Goal: Information Seeking & Learning: Learn about a topic

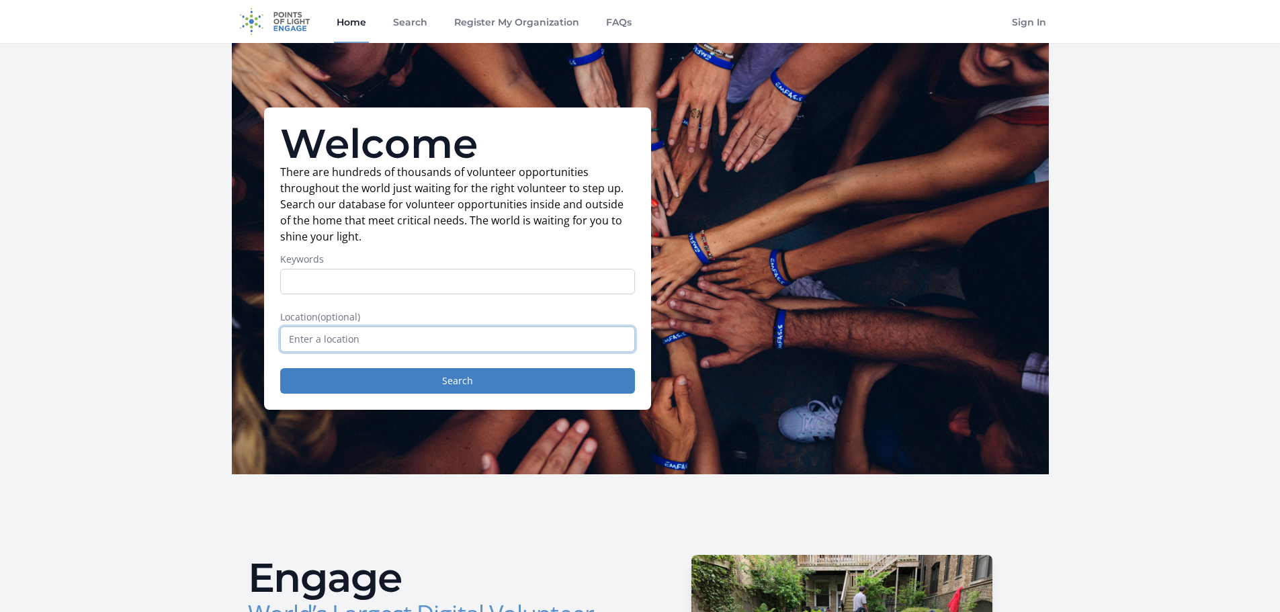
click at [405, 337] on input "text" at bounding box center [457, 340] width 355 height 26
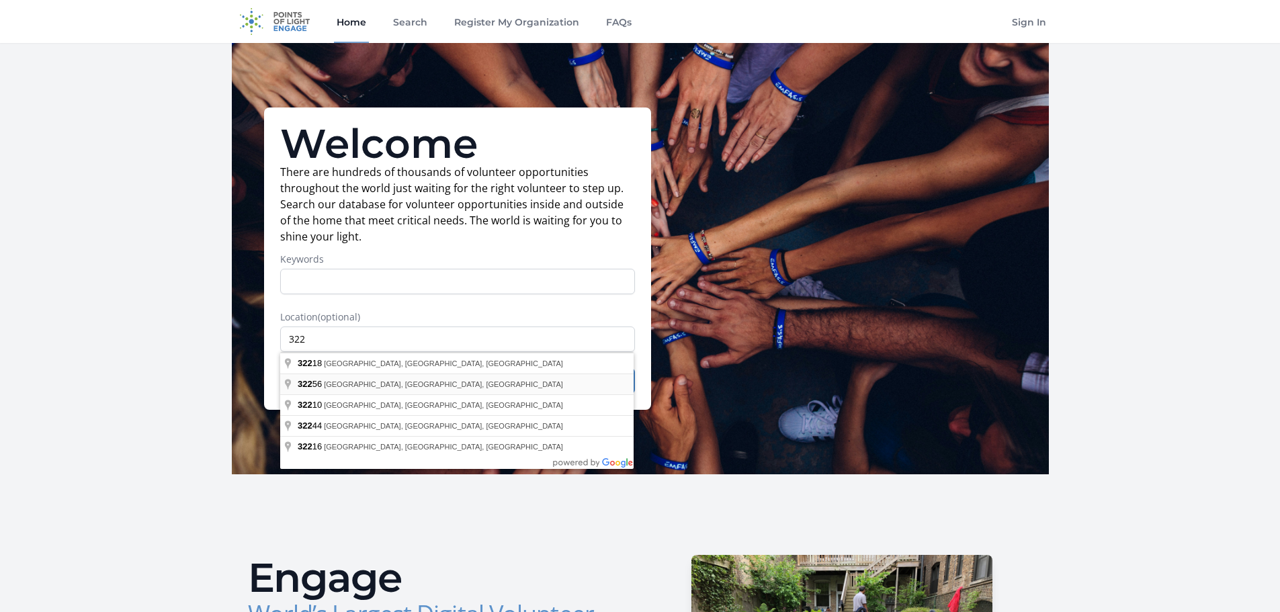
type input "Jacksonville, FL 32256, USA"
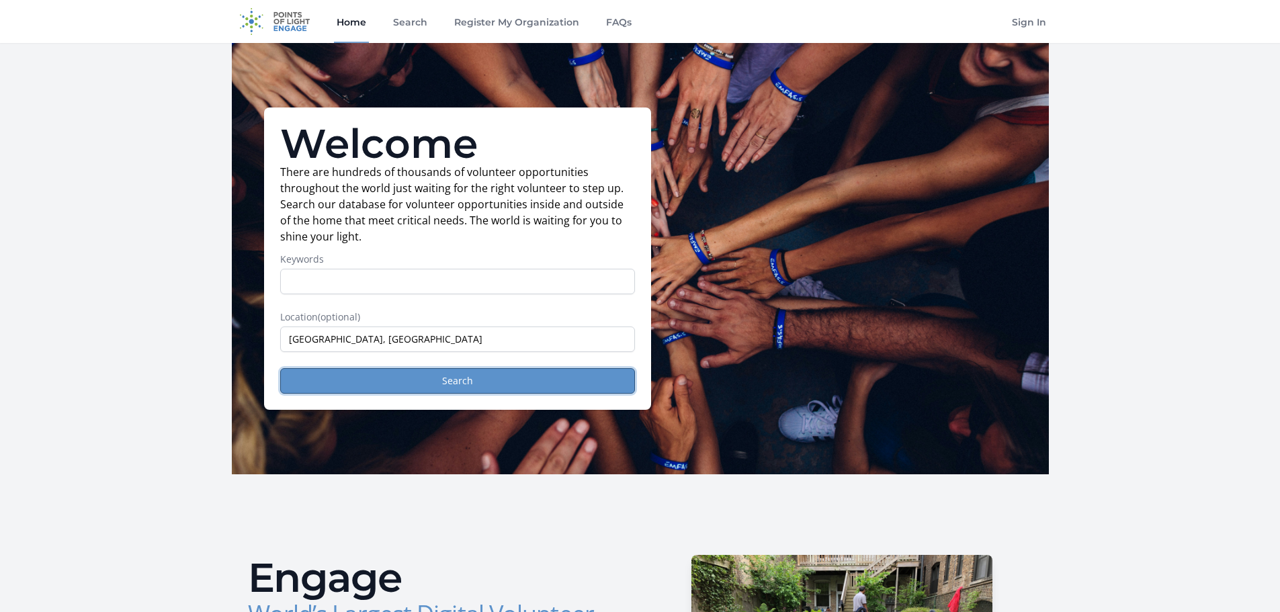
click at [403, 379] on button "Search" at bounding box center [457, 381] width 355 height 26
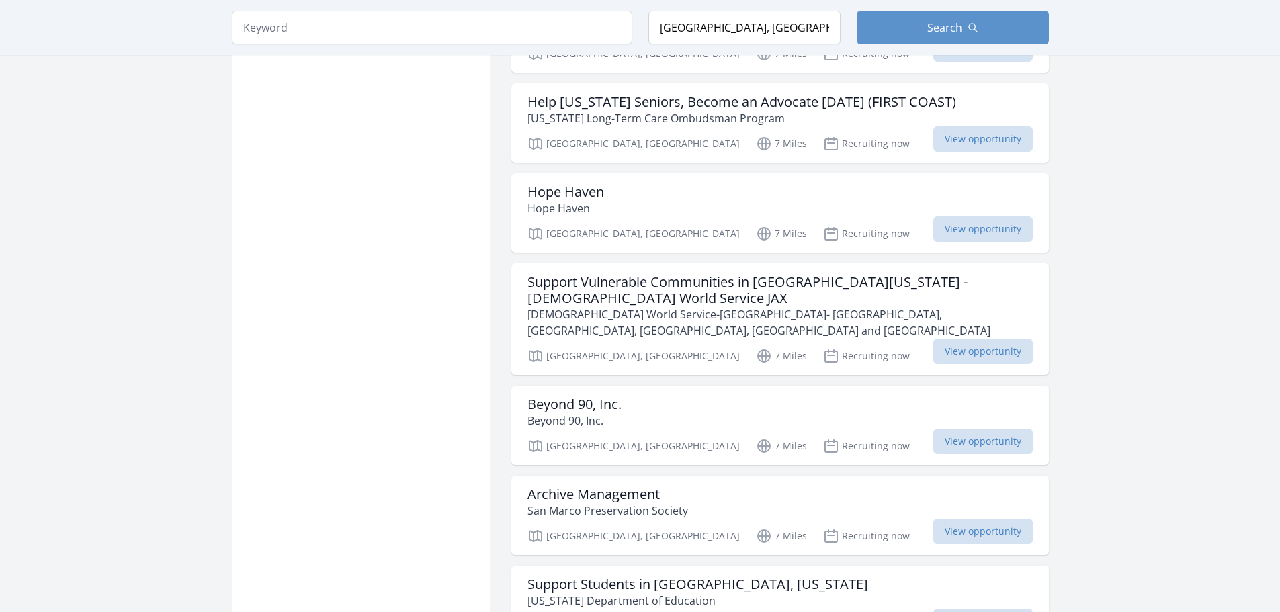
scroll to position [1613, 0]
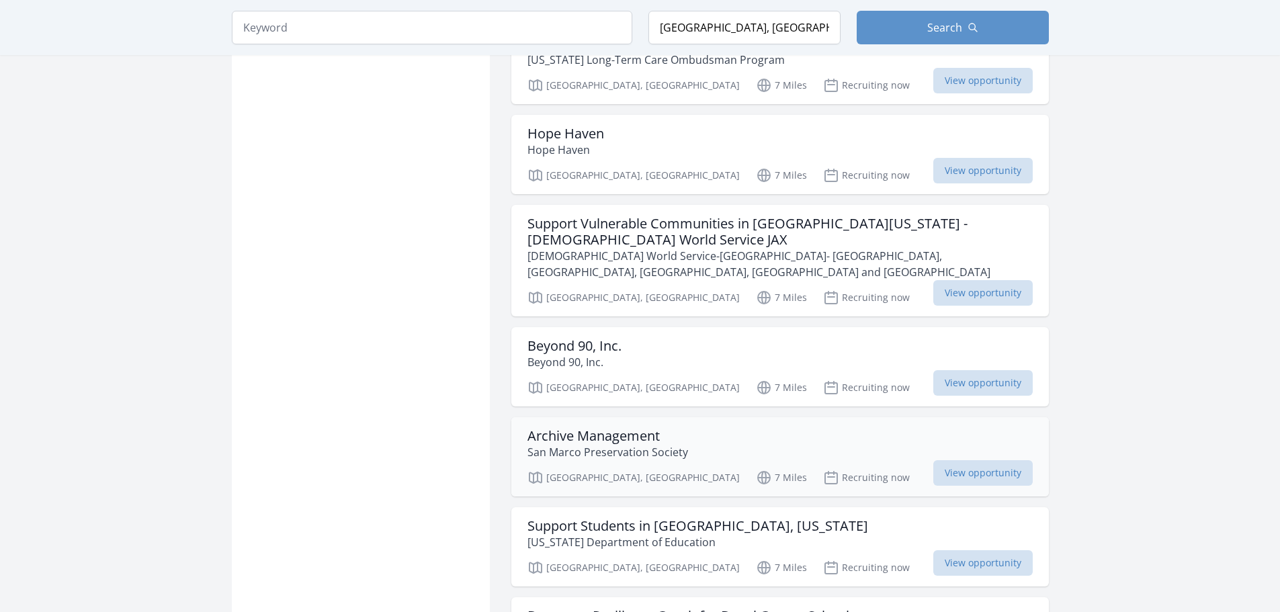
click at [650, 428] on h3 "Archive Management" at bounding box center [608, 436] width 161 height 16
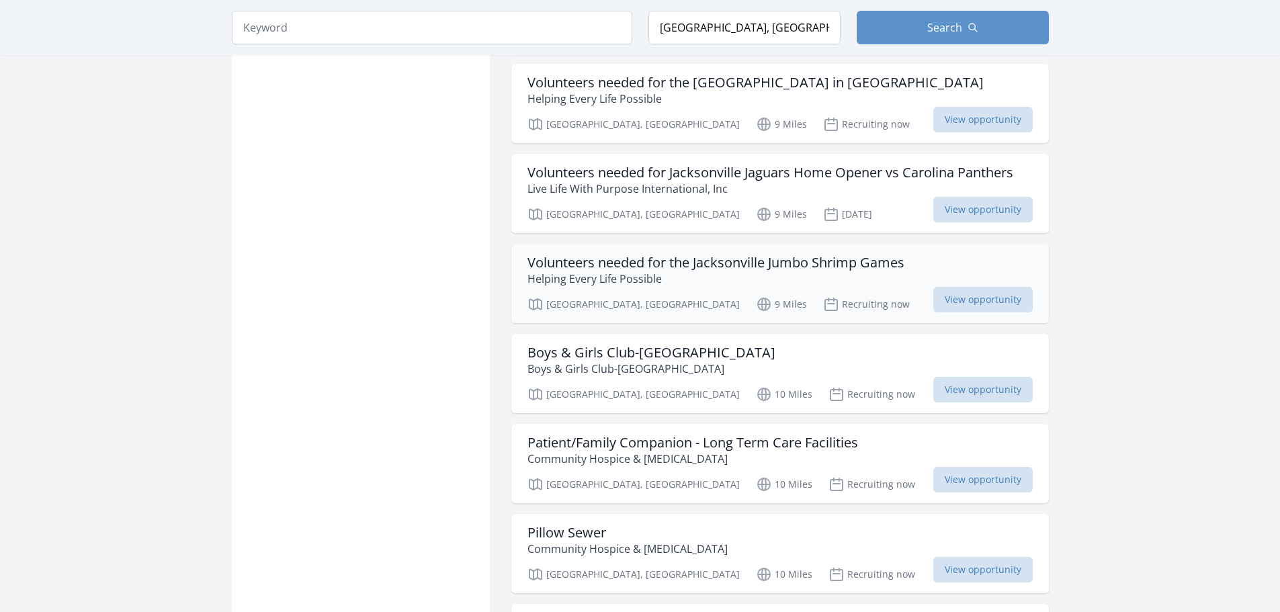
scroll to position [3024, 0]
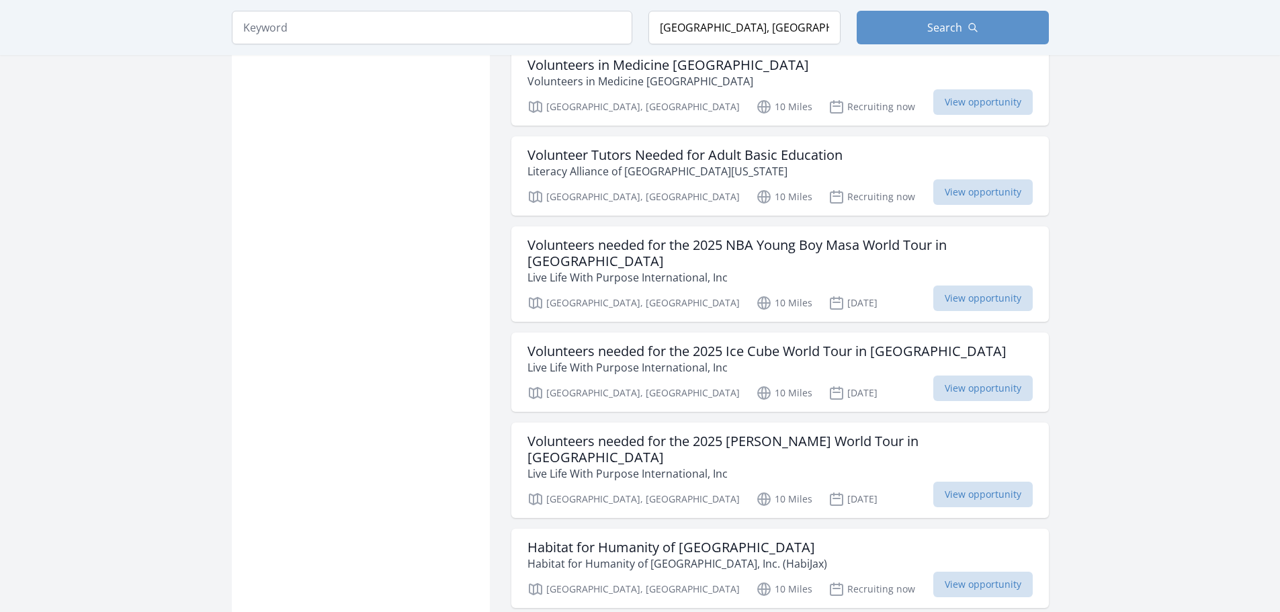
scroll to position [3629, 0]
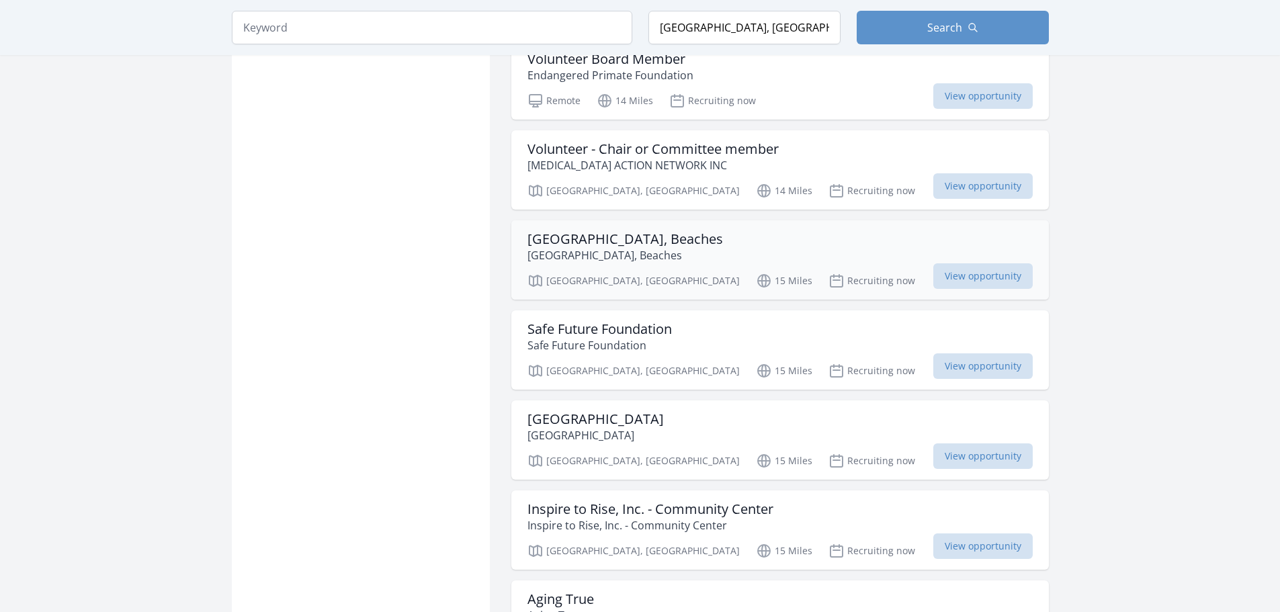
scroll to position [6855, 0]
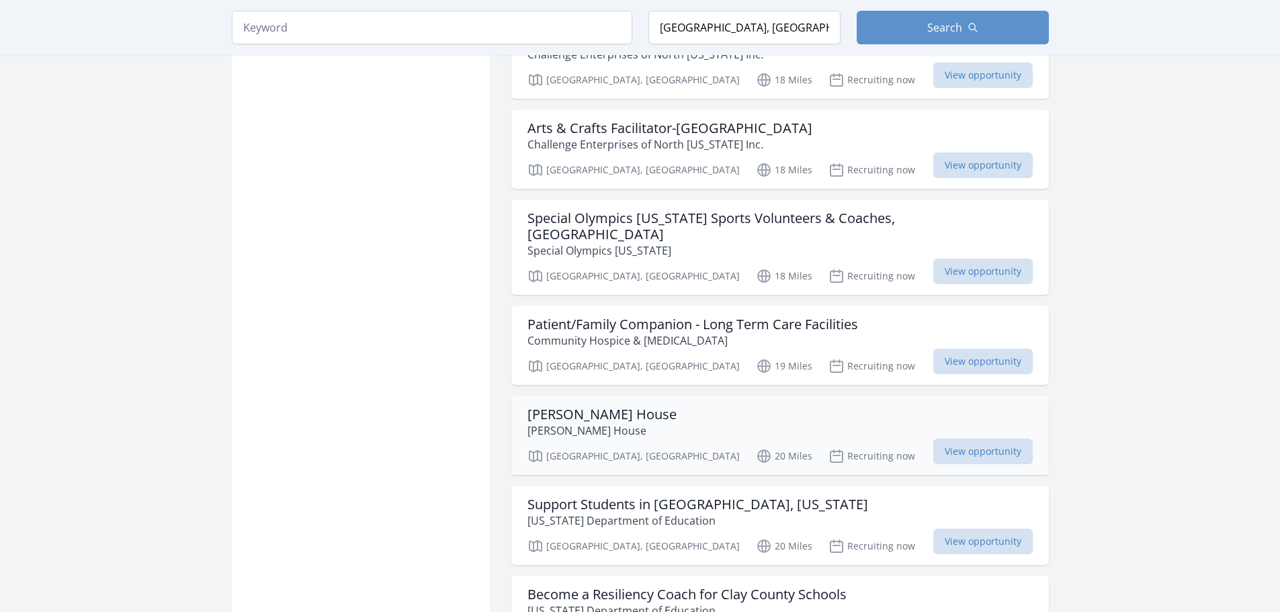
scroll to position [8737, 0]
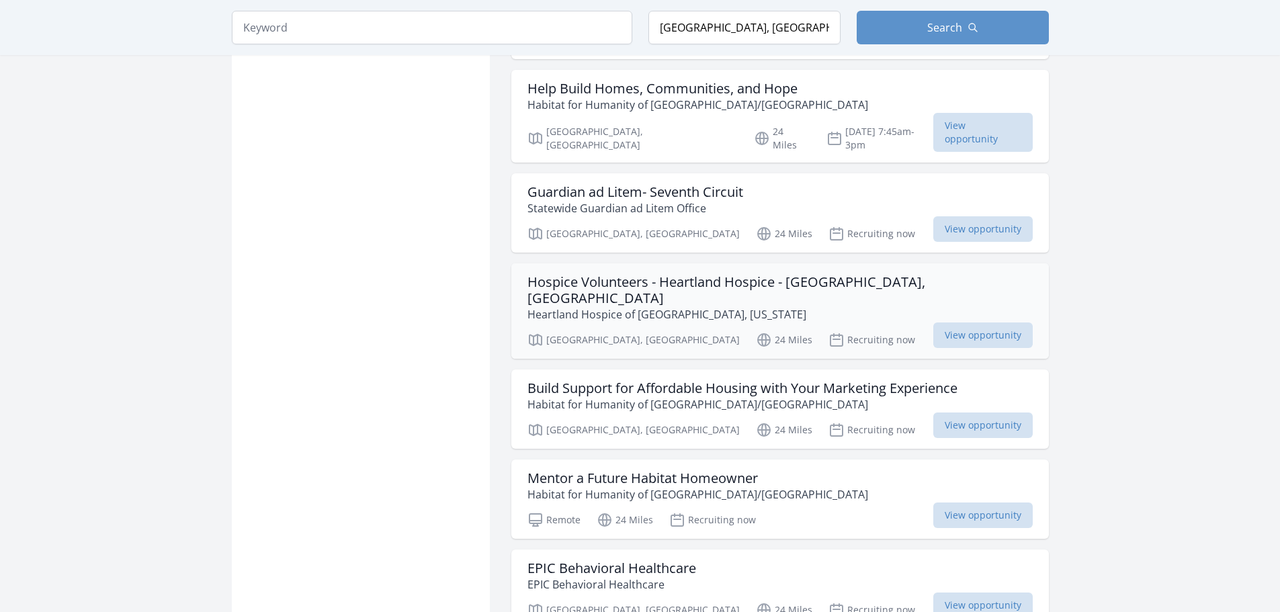
scroll to position [9409, 0]
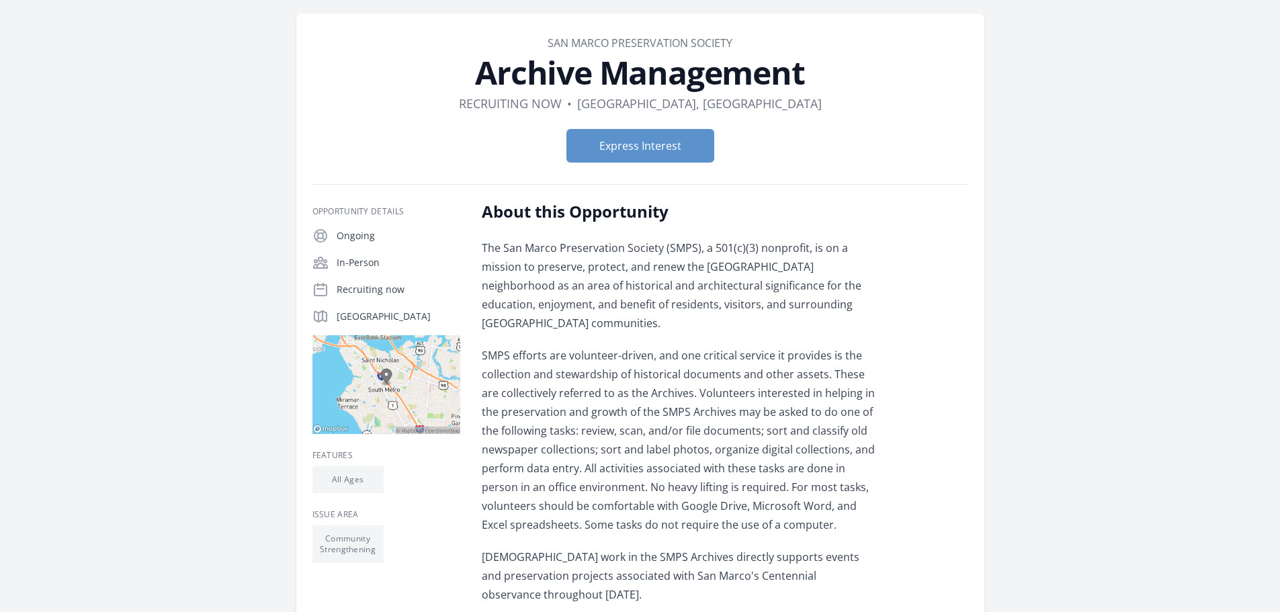
scroll to position [67, 0]
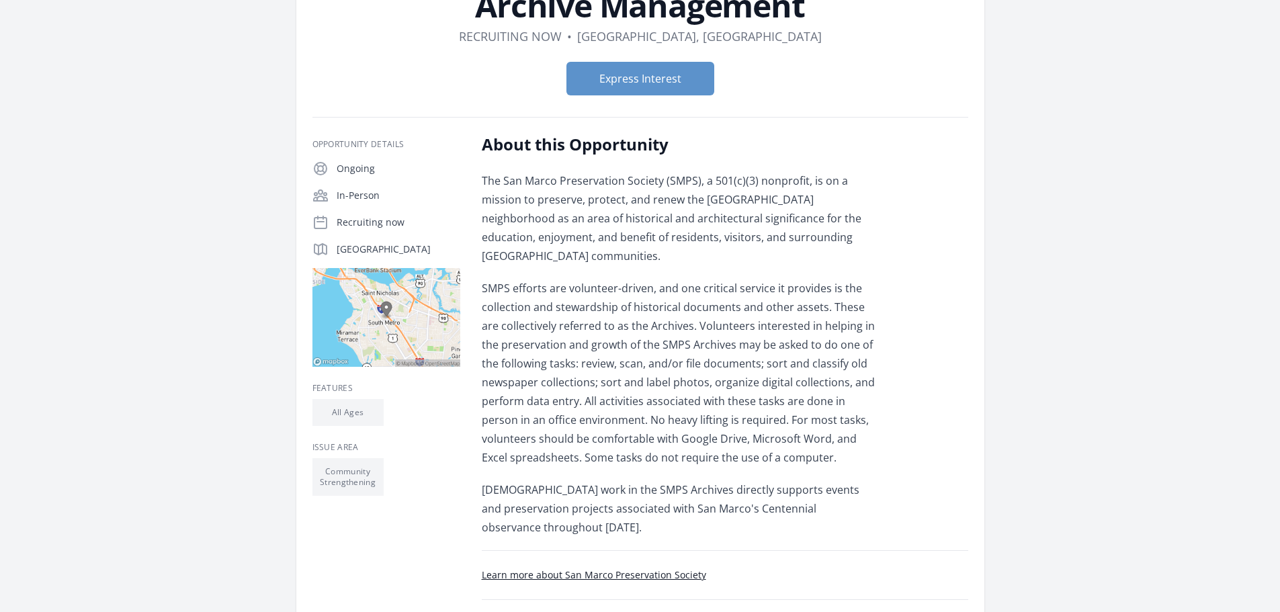
scroll to position [134, 0]
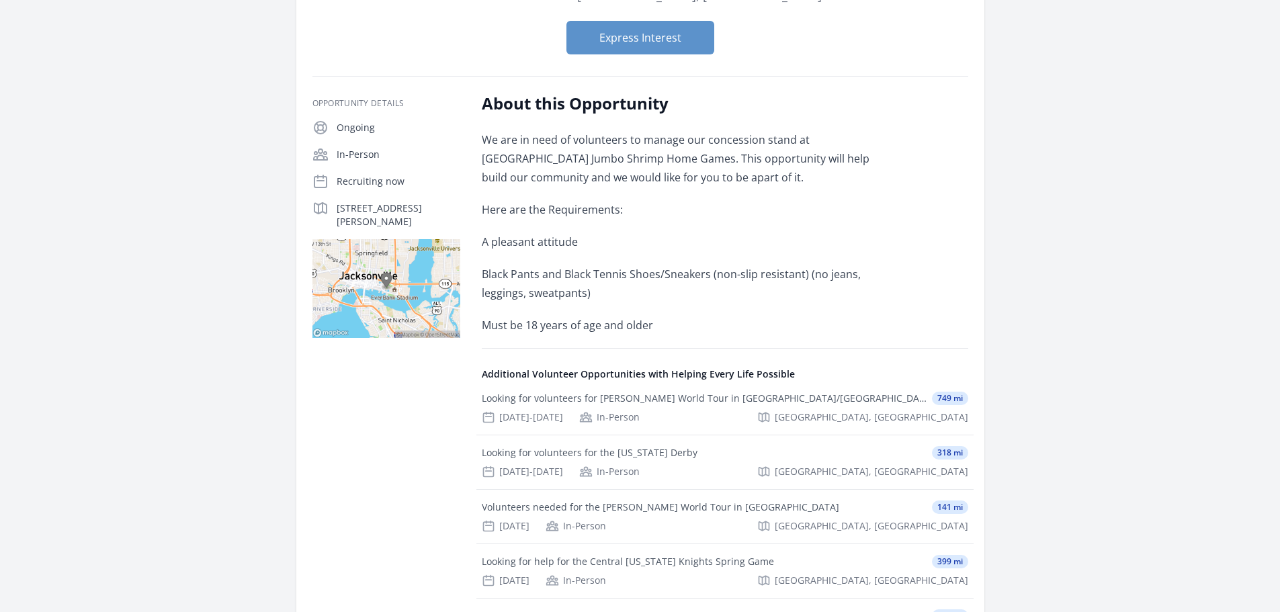
scroll to position [202, 0]
